Goal: Find contact information: Find contact information

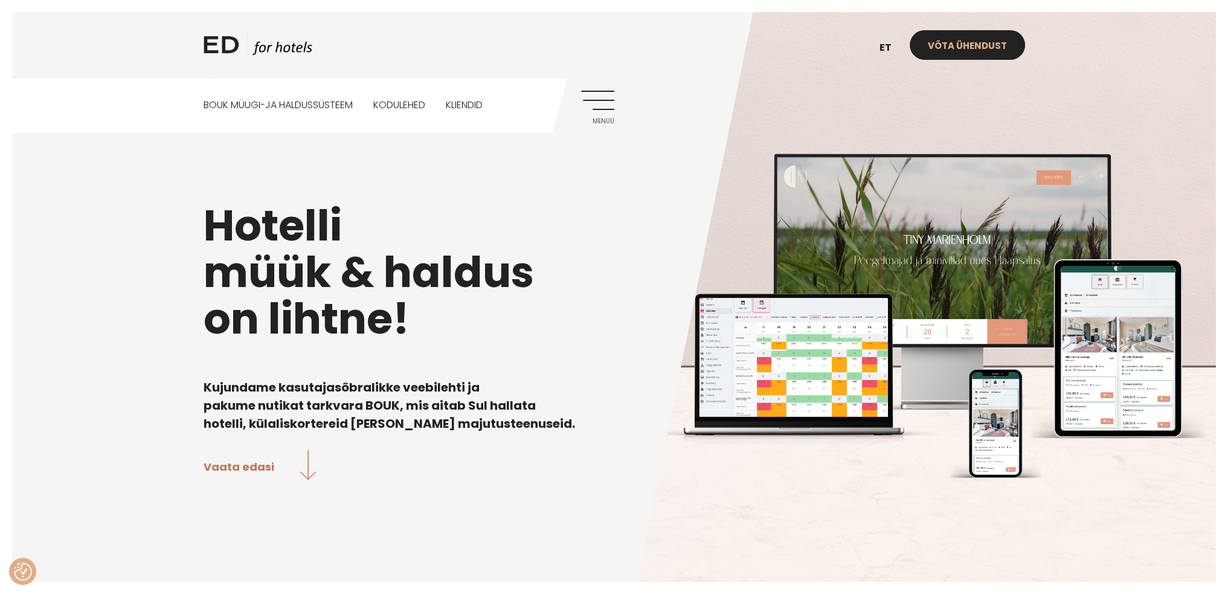
click at [978, 39] on link "Võta ühendust" at bounding box center [967, 45] width 115 height 30
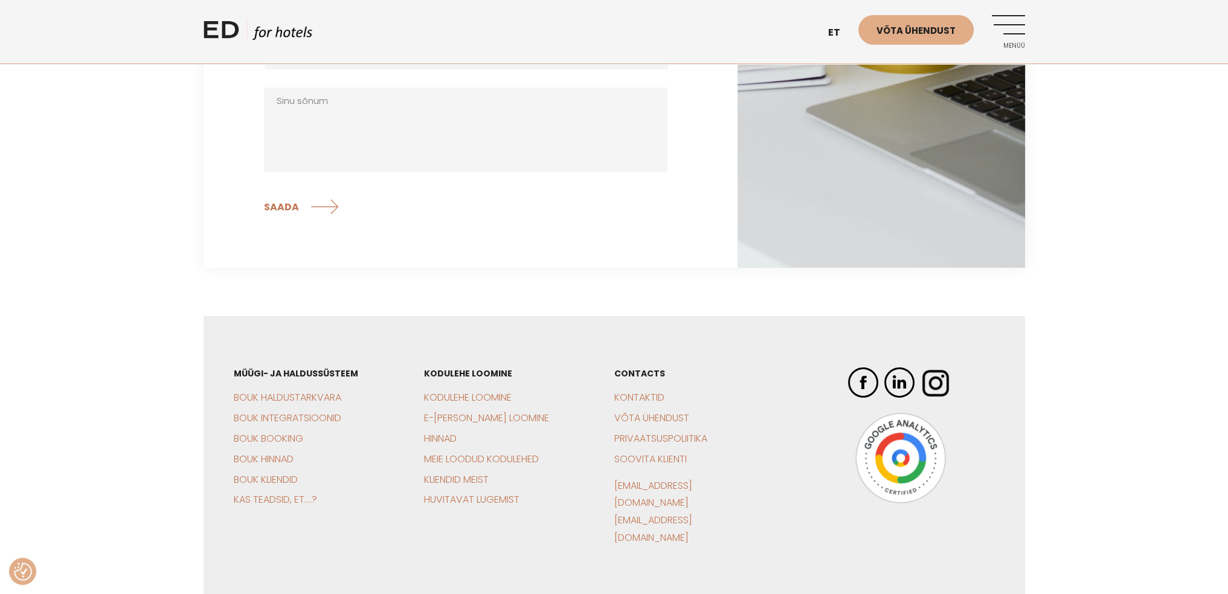
scroll to position [423, 0]
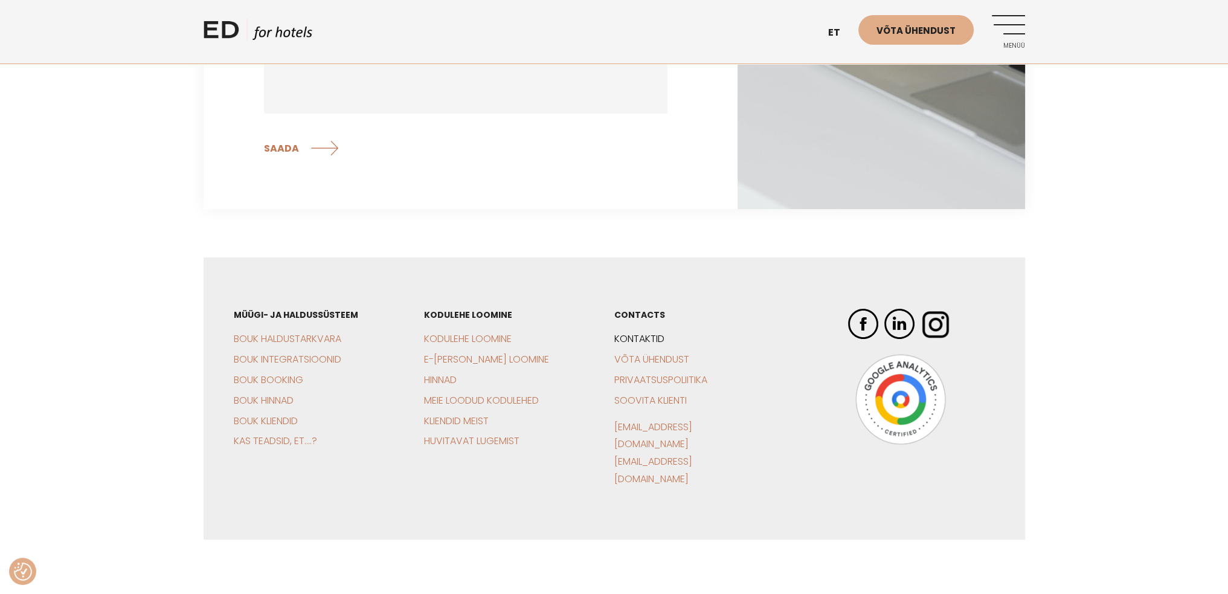
click at [660, 339] on link "Kontaktid" at bounding box center [639, 339] width 50 height 14
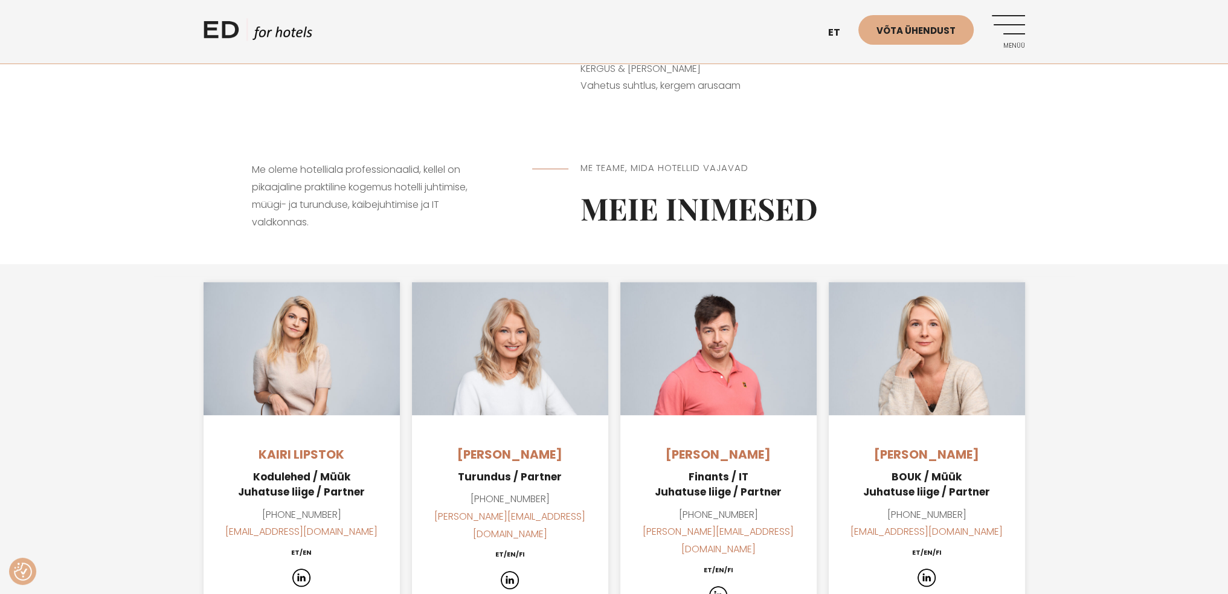
scroll to position [725, 0]
